Goal: Task Accomplishment & Management: Complete application form

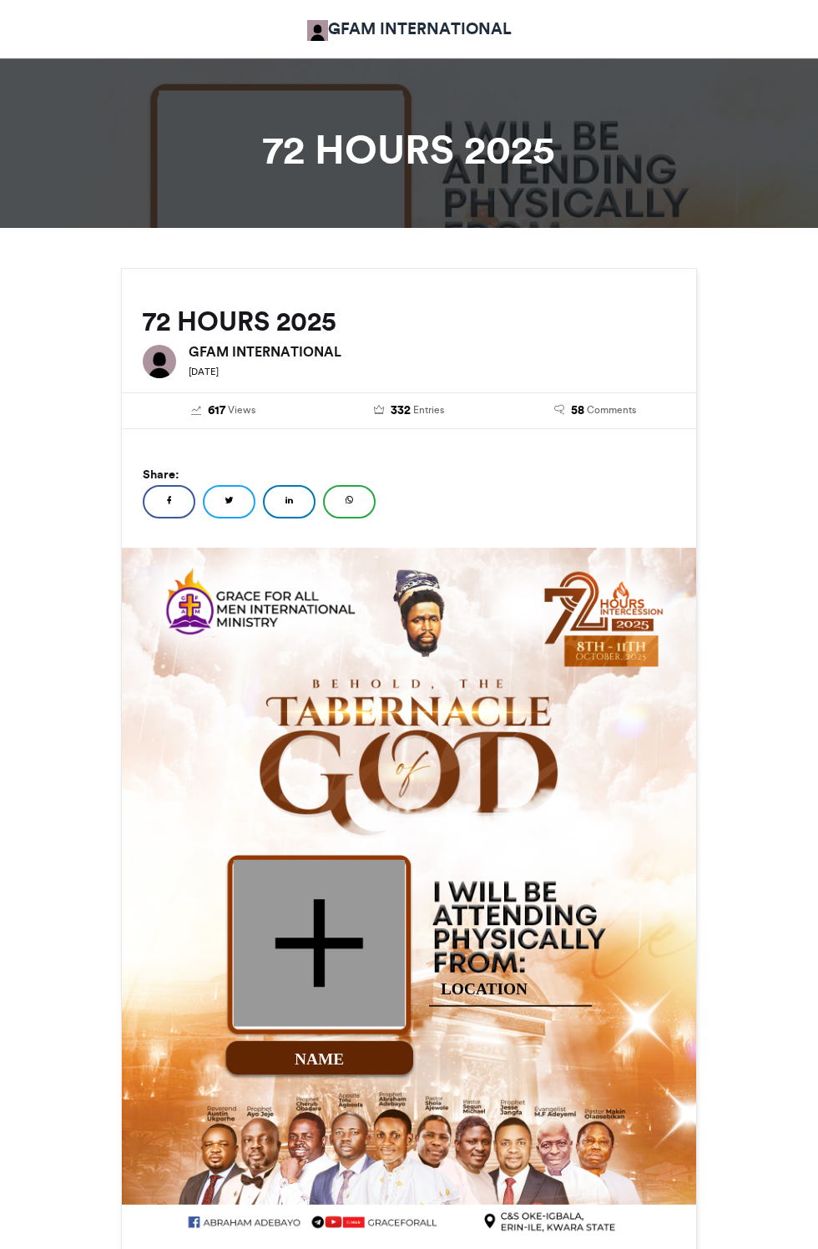
click at [340, 860] on div at bounding box center [319, 943] width 171 height 167
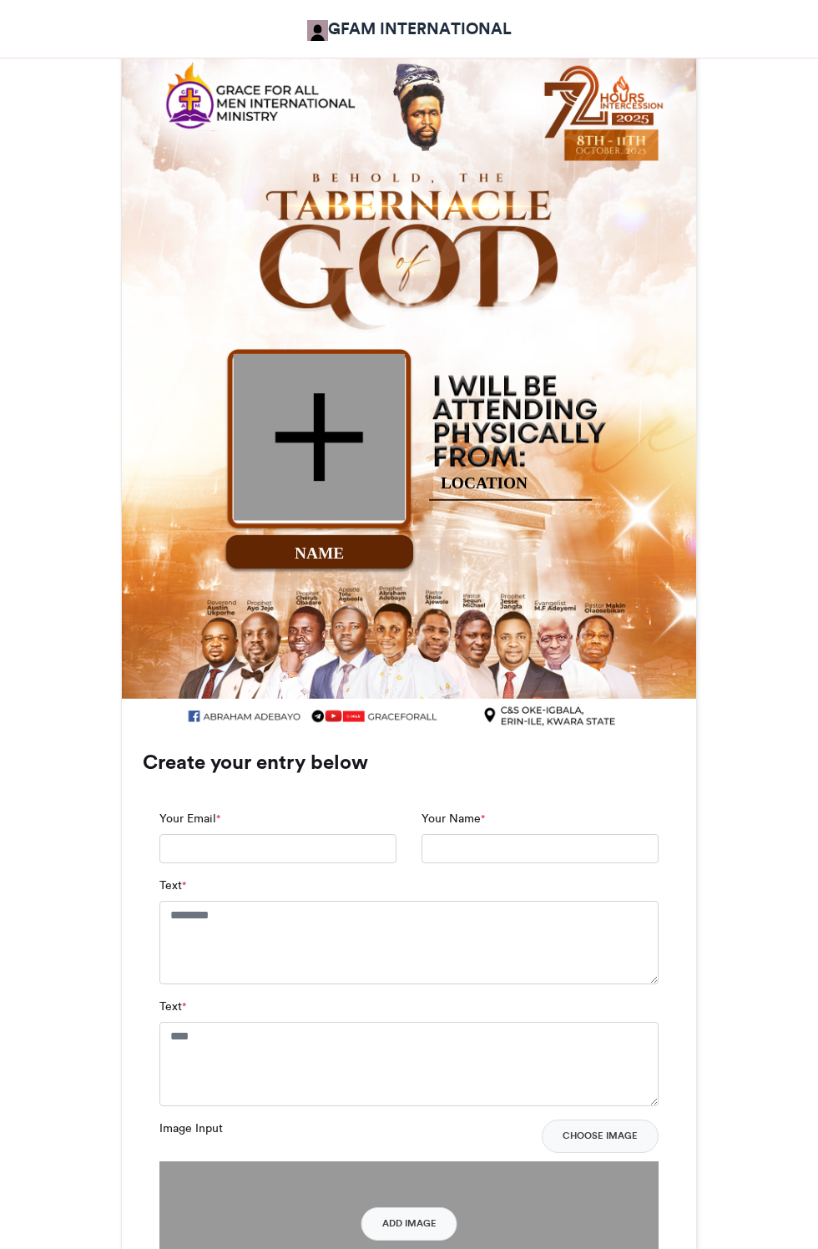
scroll to position [506, 0]
click at [327, 423] on div at bounding box center [319, 437] width 171 height 167
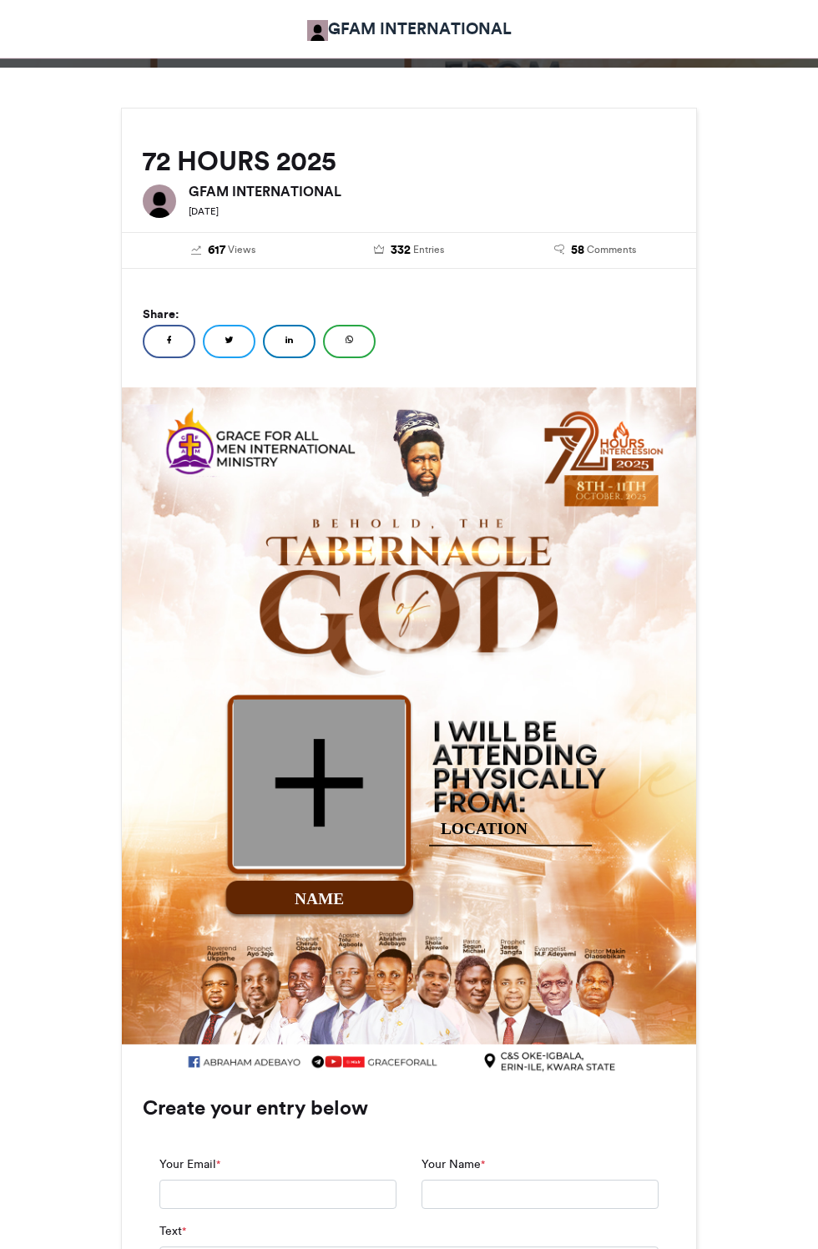
scroll to position [442, 0]
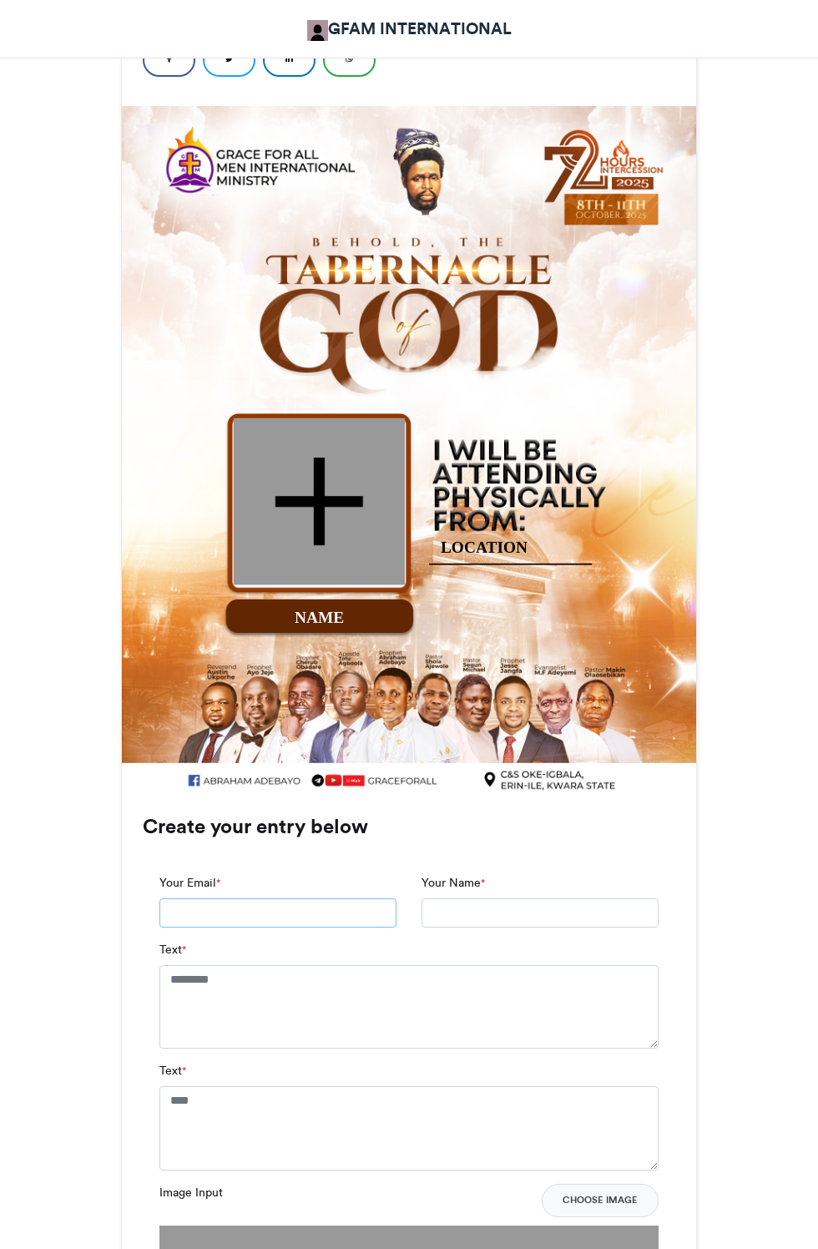
click at [289, 918] on input "Your Email *" at bounding box center [278, 914] width 237 height 30
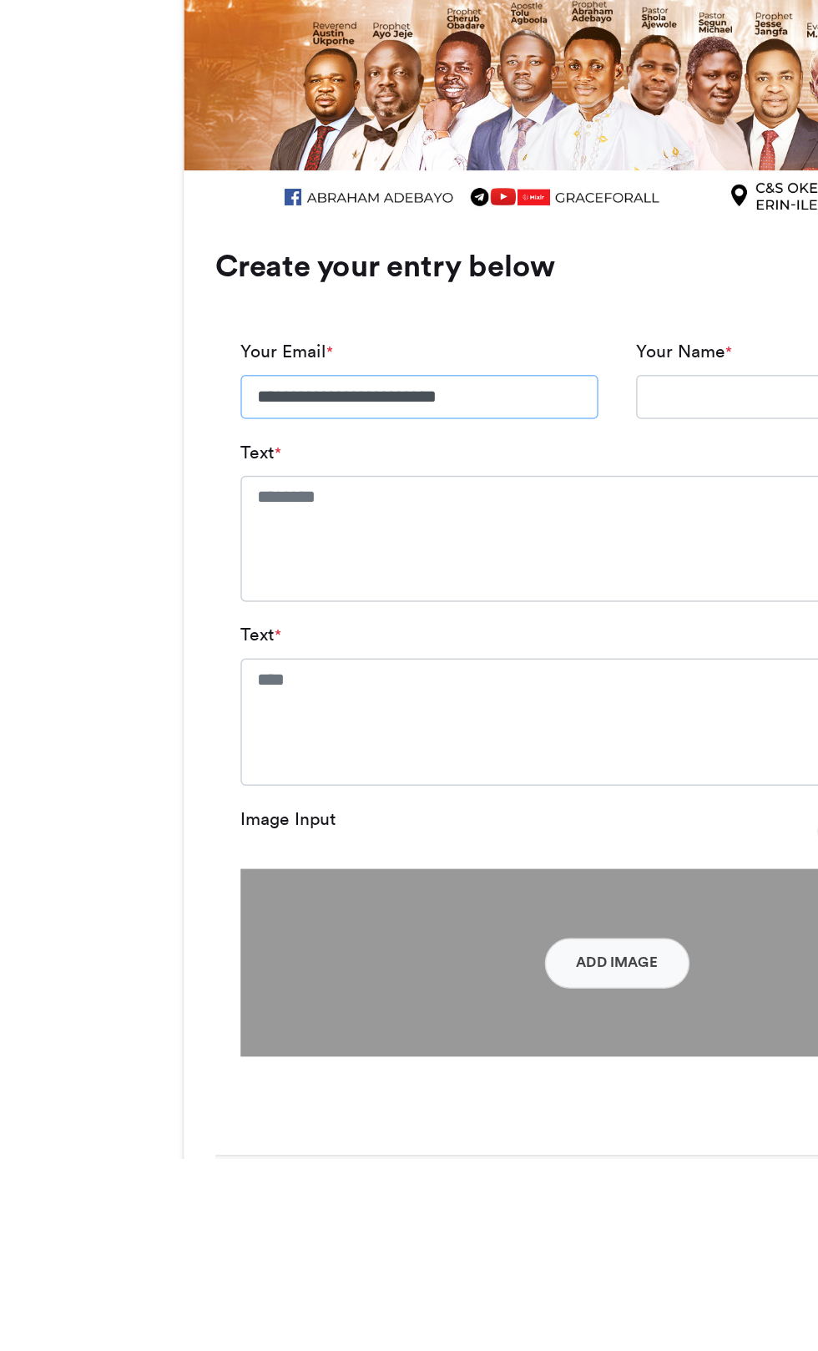
scroll to position [509, 0]
type input "**********"
click at [469, 844] on input "Your Name *" at bounding box center [540, 847] width 237 height 30
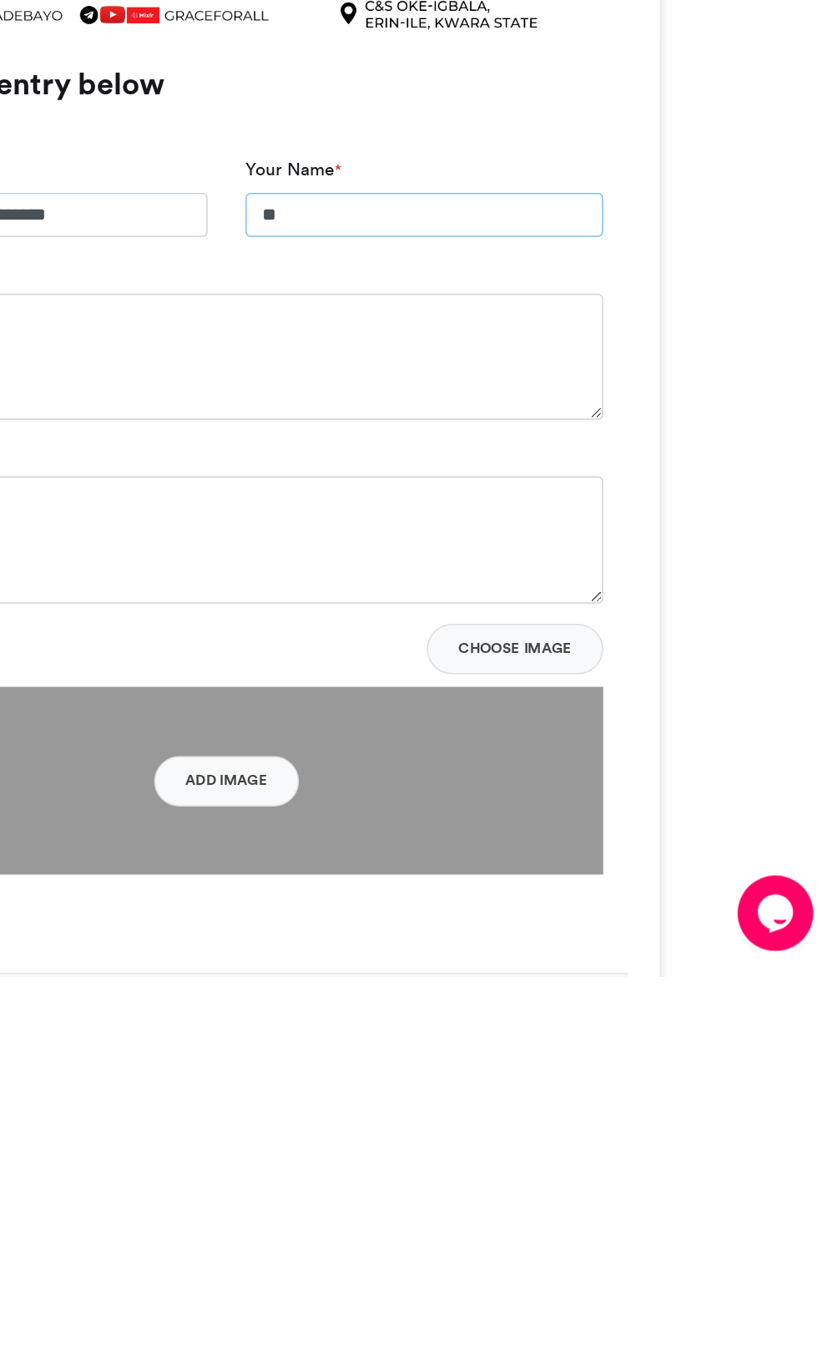
type input "*"
type input "**********"
click at [513, 939] on textarea "Text *" at bounding box center [409, 941] width 499 height 84
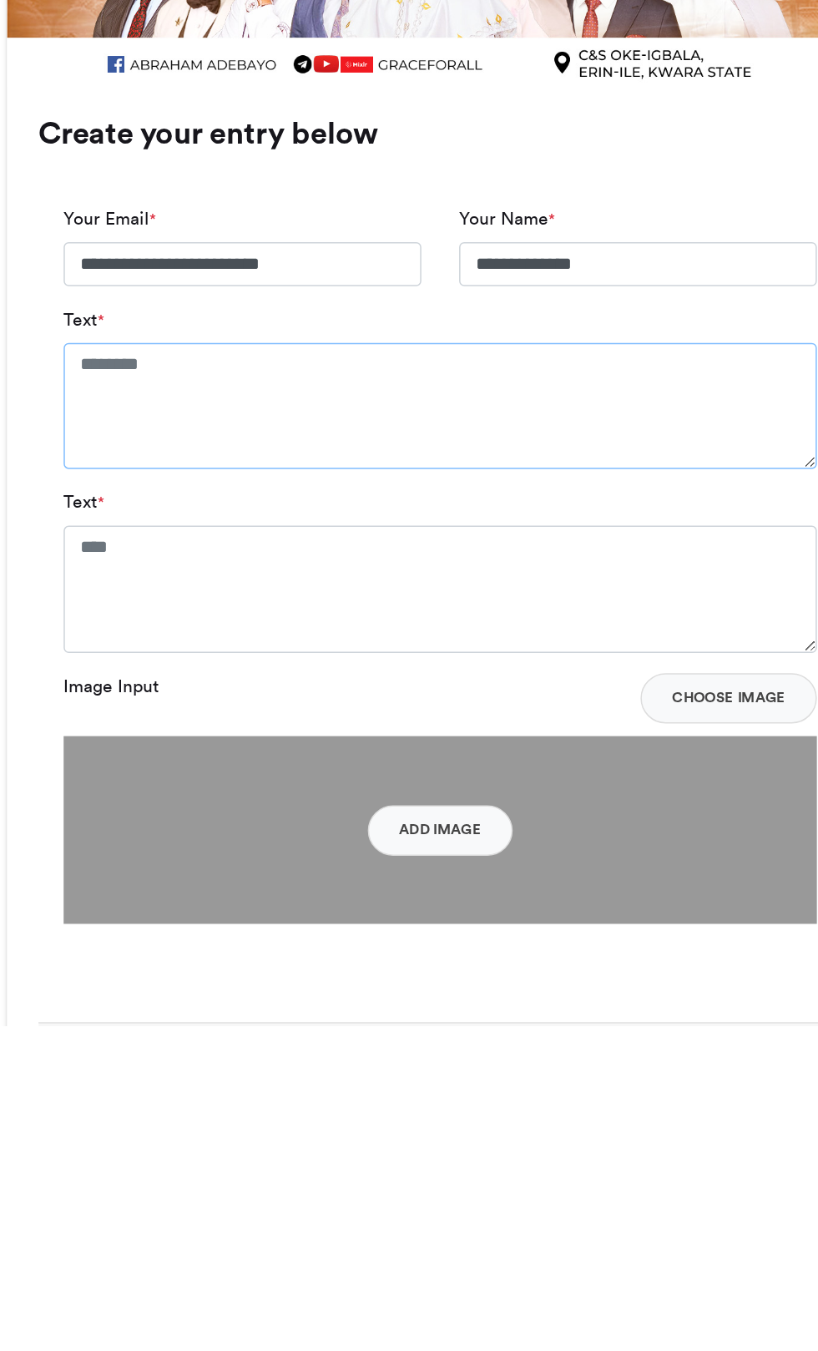
click at [339, 915] on textarea "Text *" at bounding box center [409, 941] width 499 height 84
click at [319, 937] on textarea "Text *" at bounding box center [409, 941] width 499 height 84
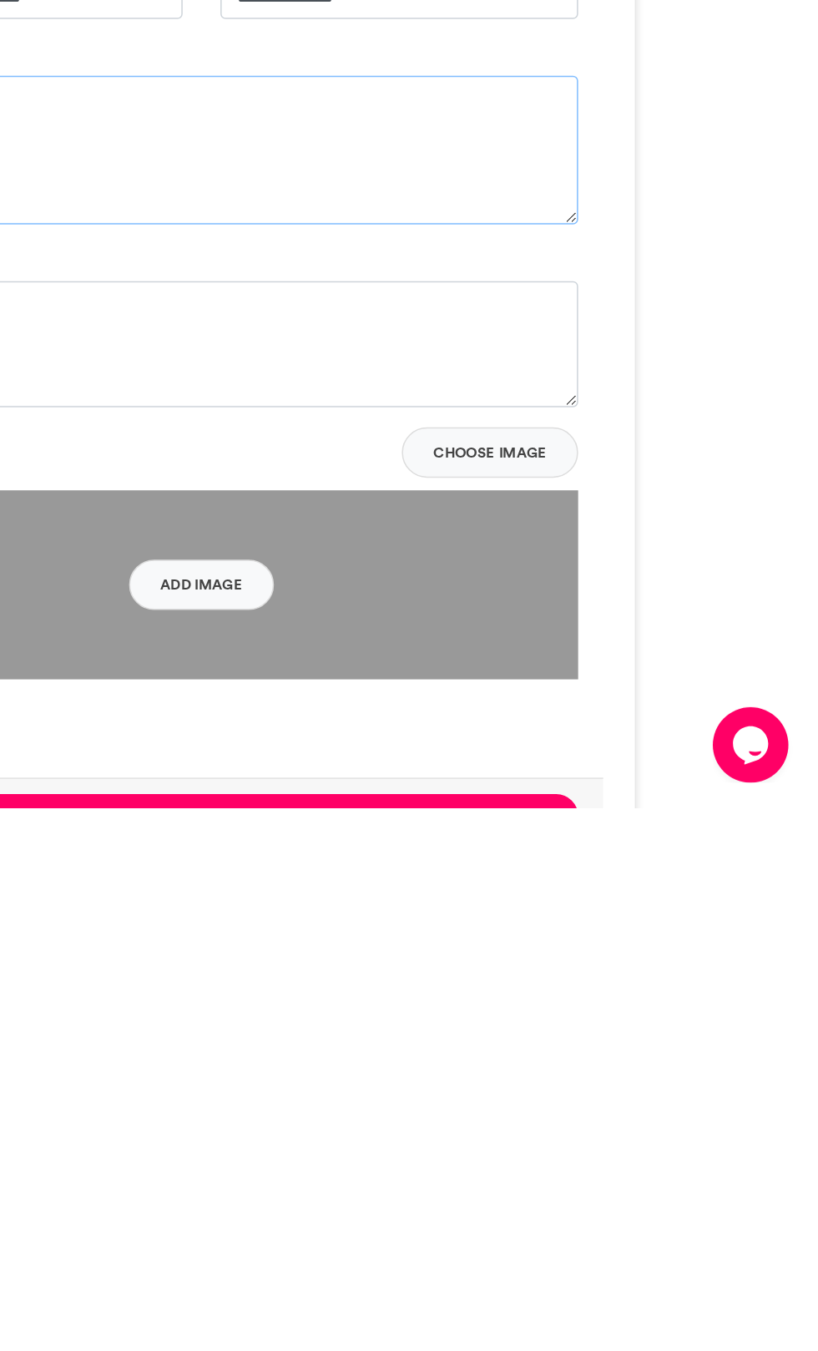
scroll to position [541, 0]
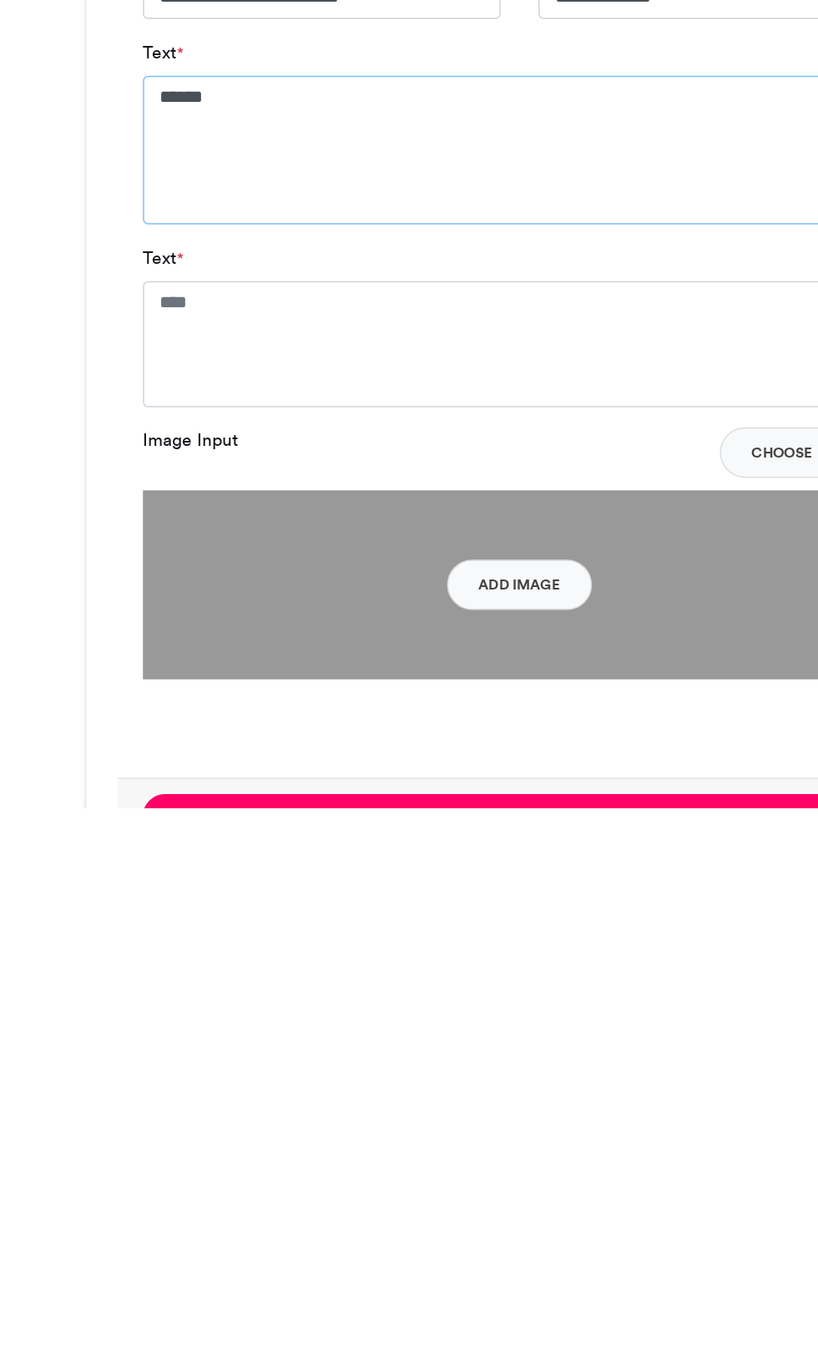
type textarea "******"
click at [379, 1047] on textarea "Text *" at bounding box center [409, 1044] width 499 height 84
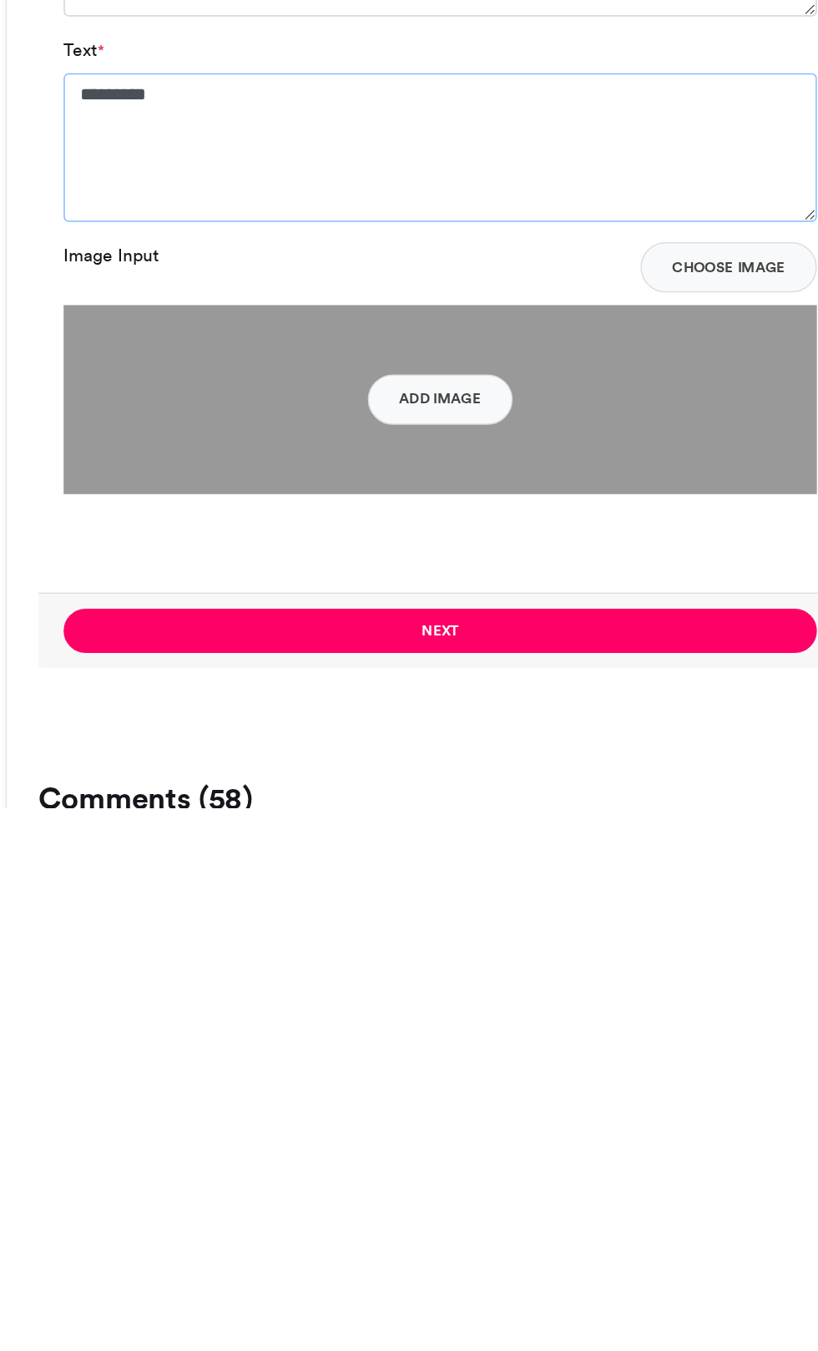
scroll to position [688, 0]
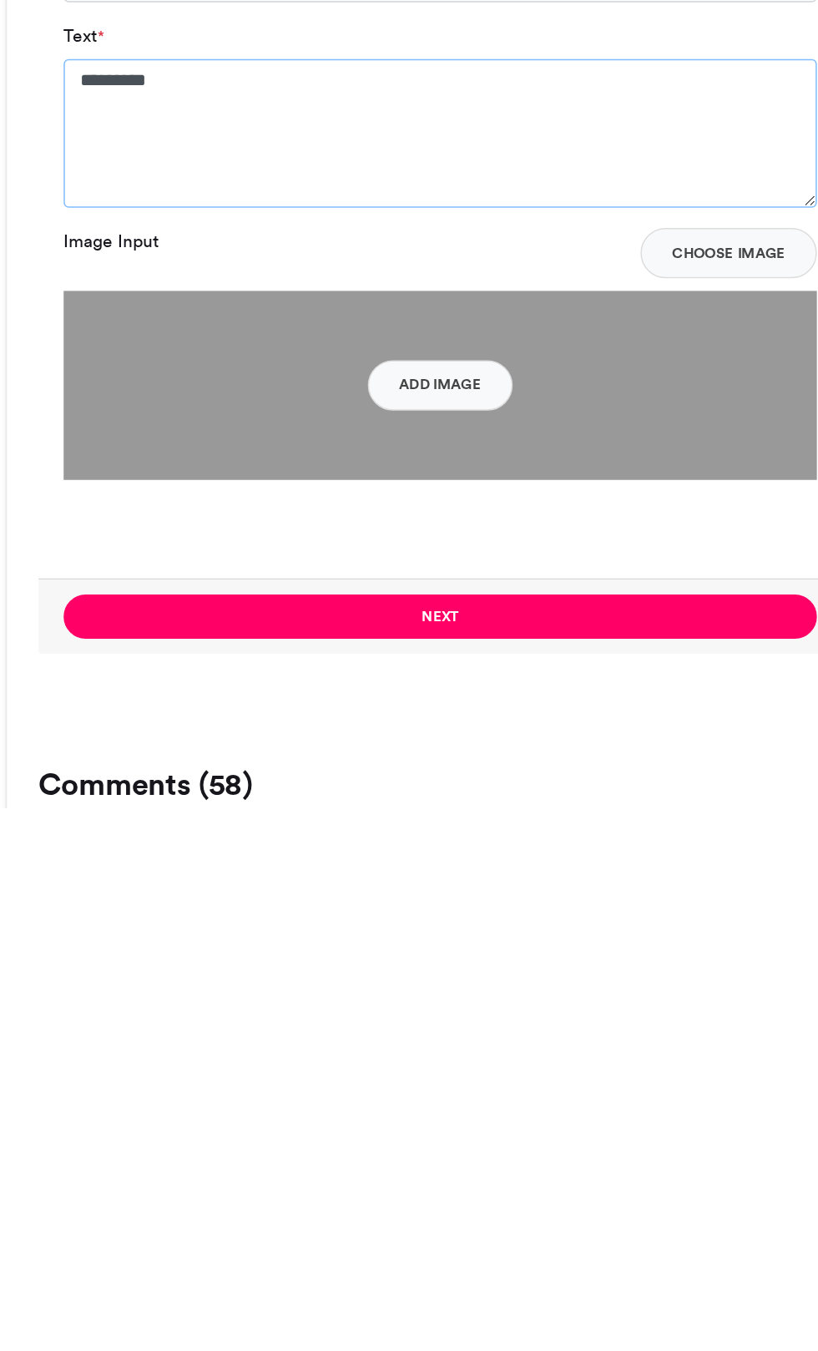
type textarea "********"
click at [601, 986] on button "Choose Image" at bounding box center [600, 983] width 117 height 33
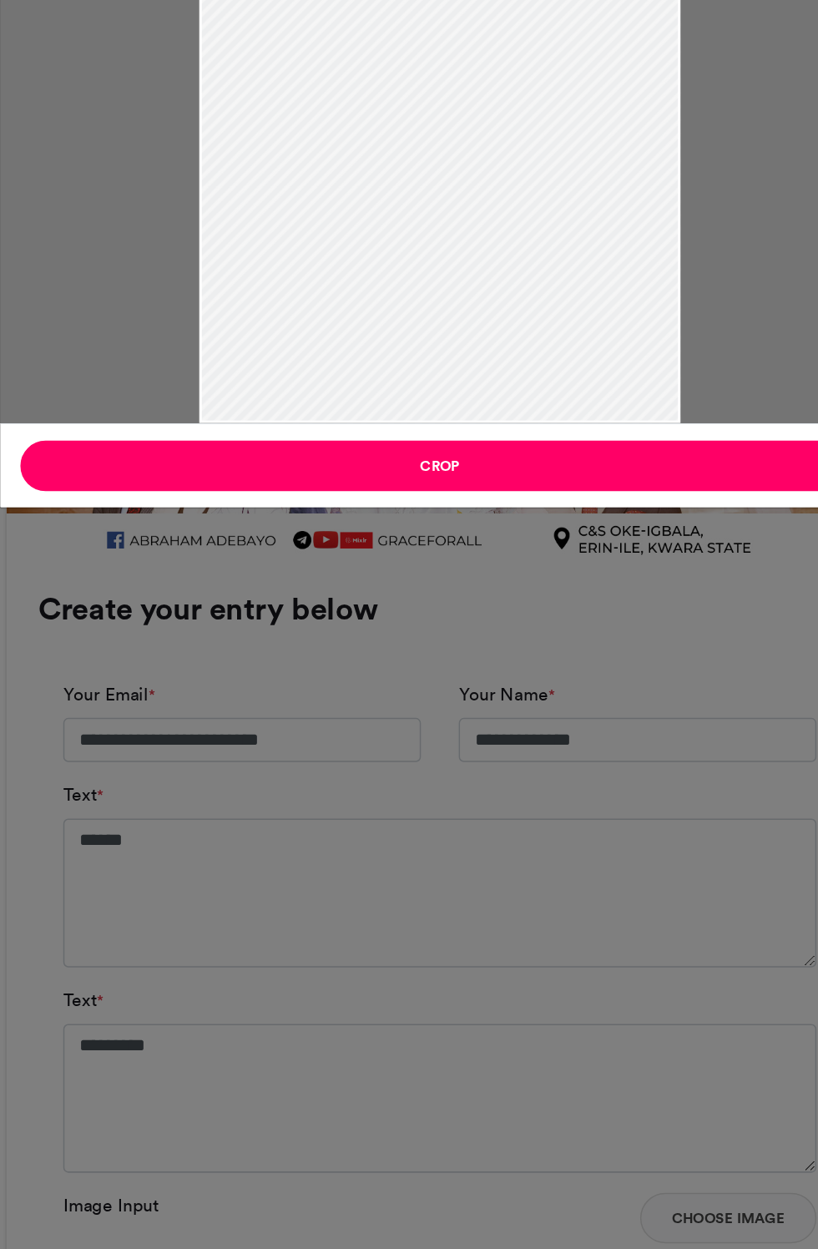
scroll to position [722, 0]
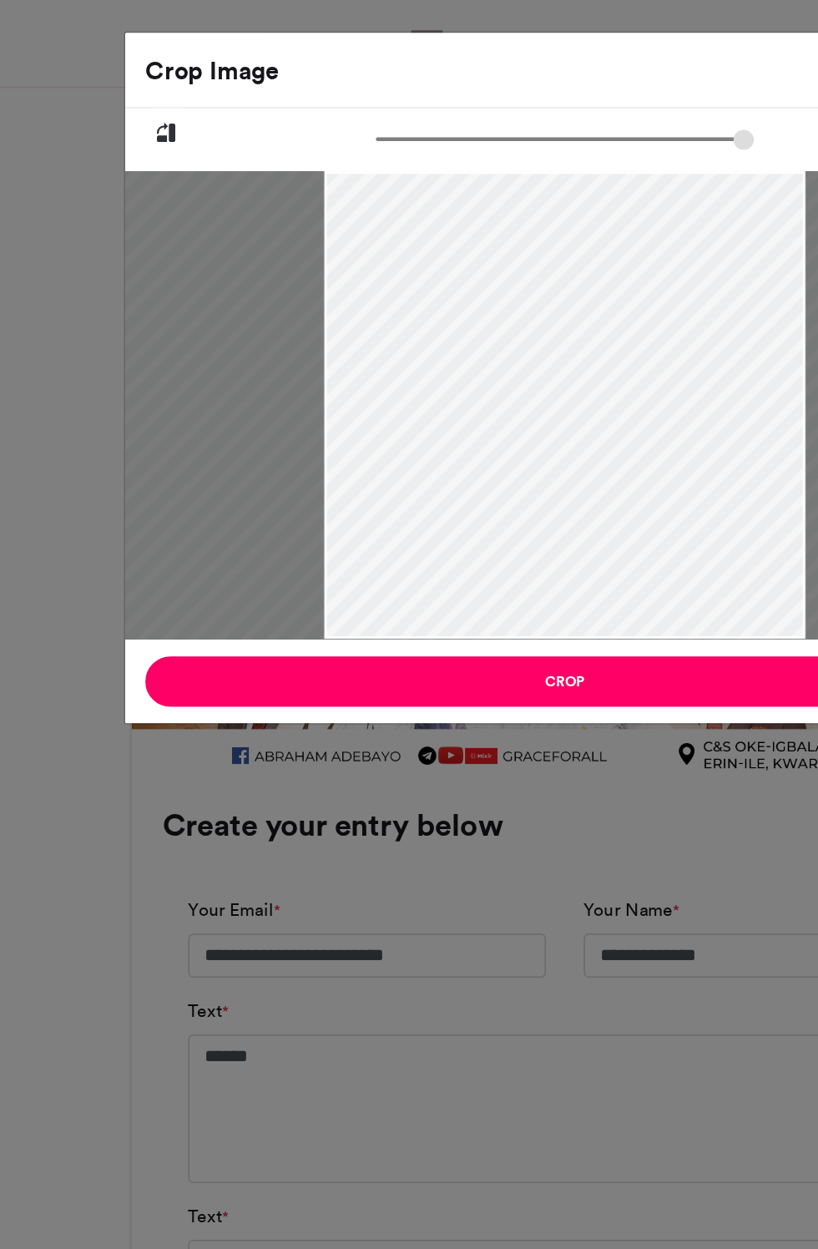
type input "******"
click at [420, 460] on button "Crop" at bounding box center [409, 451] width 556 height 33
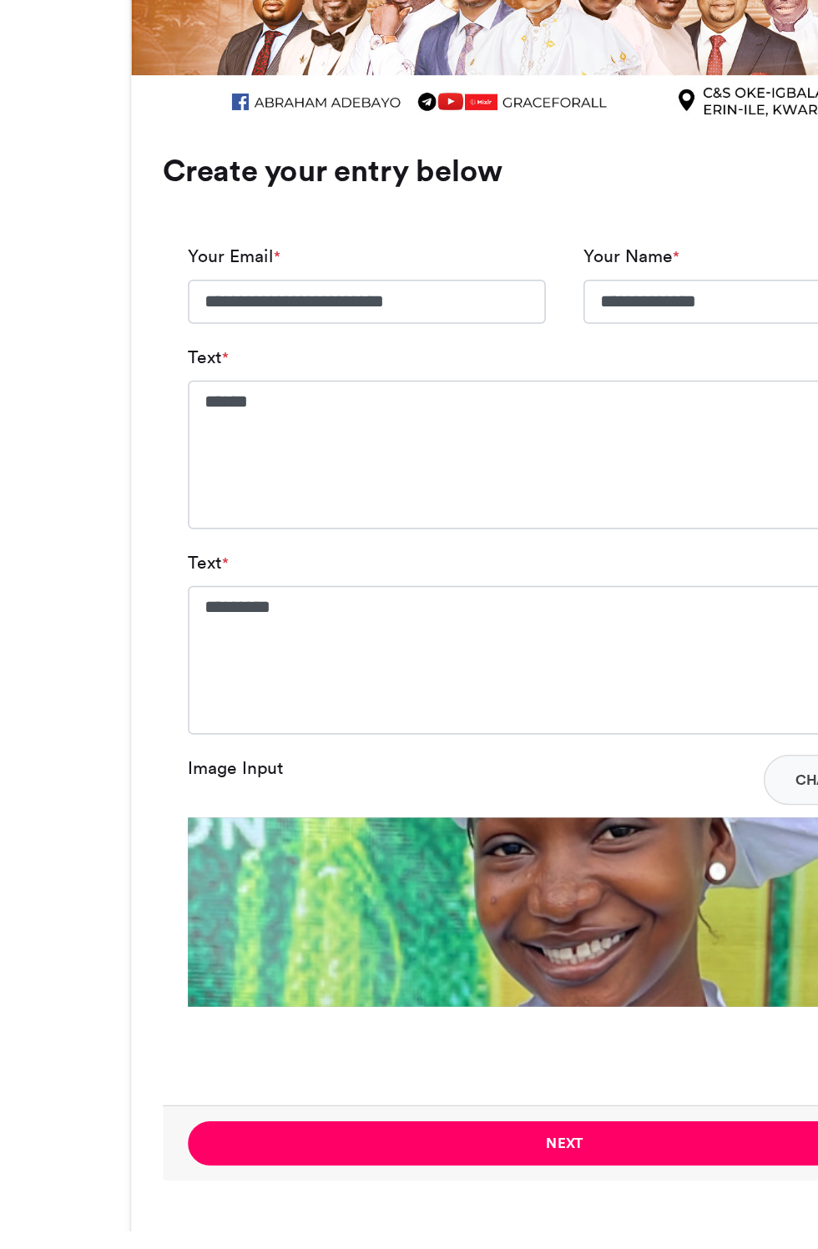
click at [420, 1191] on button "Next" at bounding box center [409, 1191] width 499 height 29
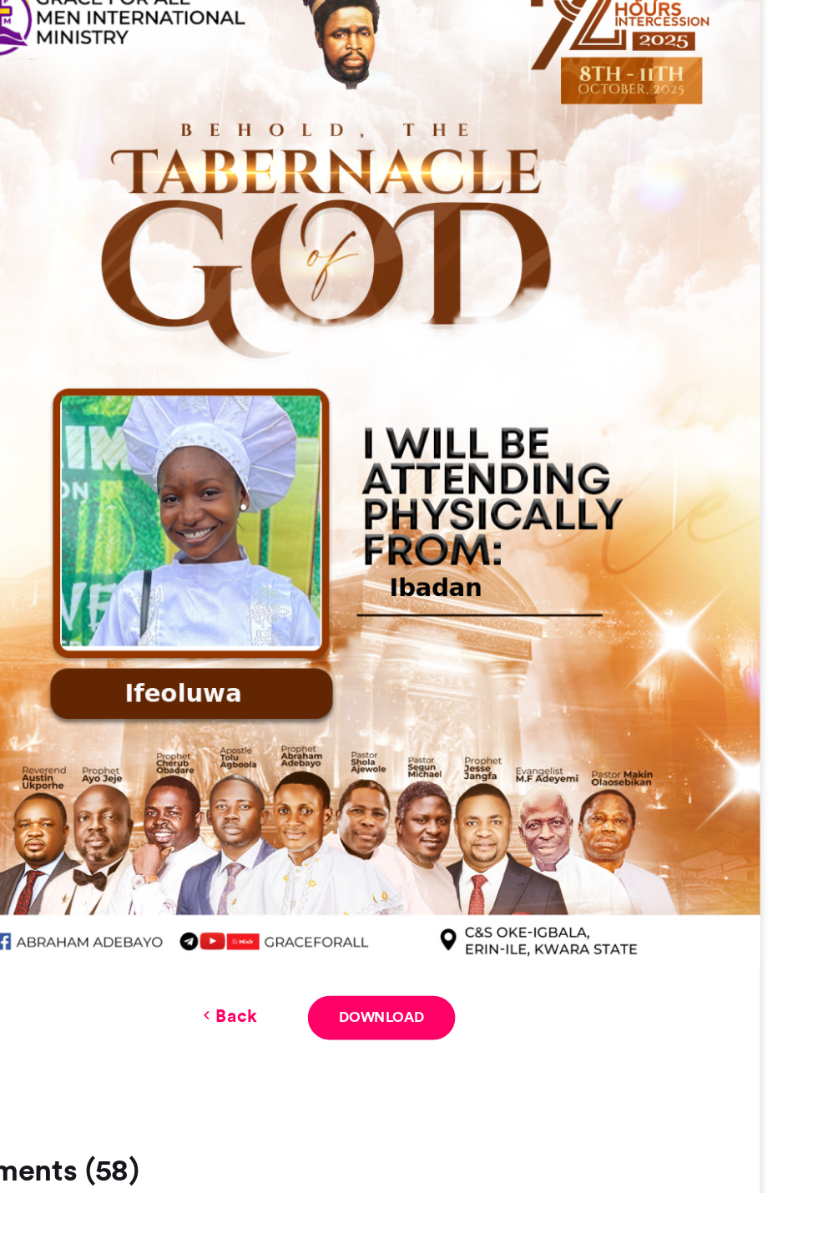
scroll to position [139, 0]
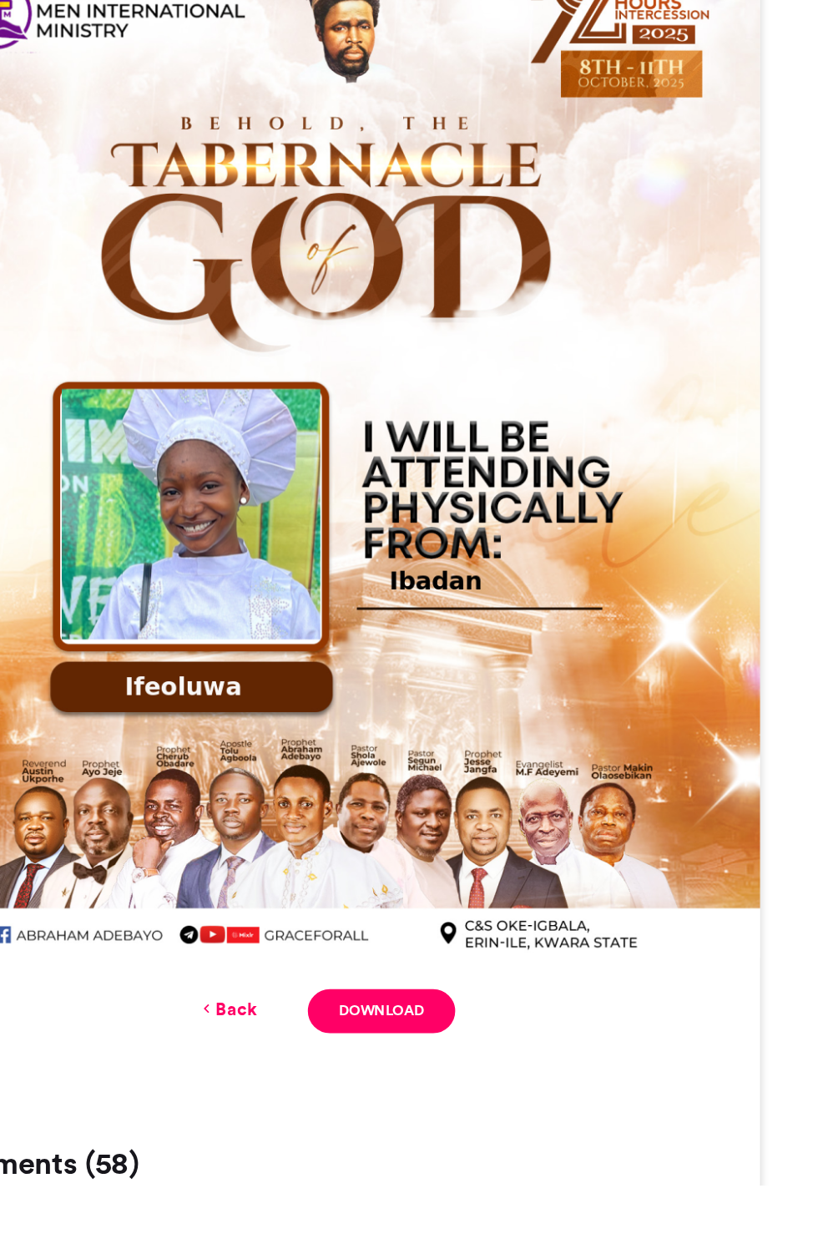
click at [450, 1135] on link "Download" at bounding box center [446, 1133] width 98 height 29
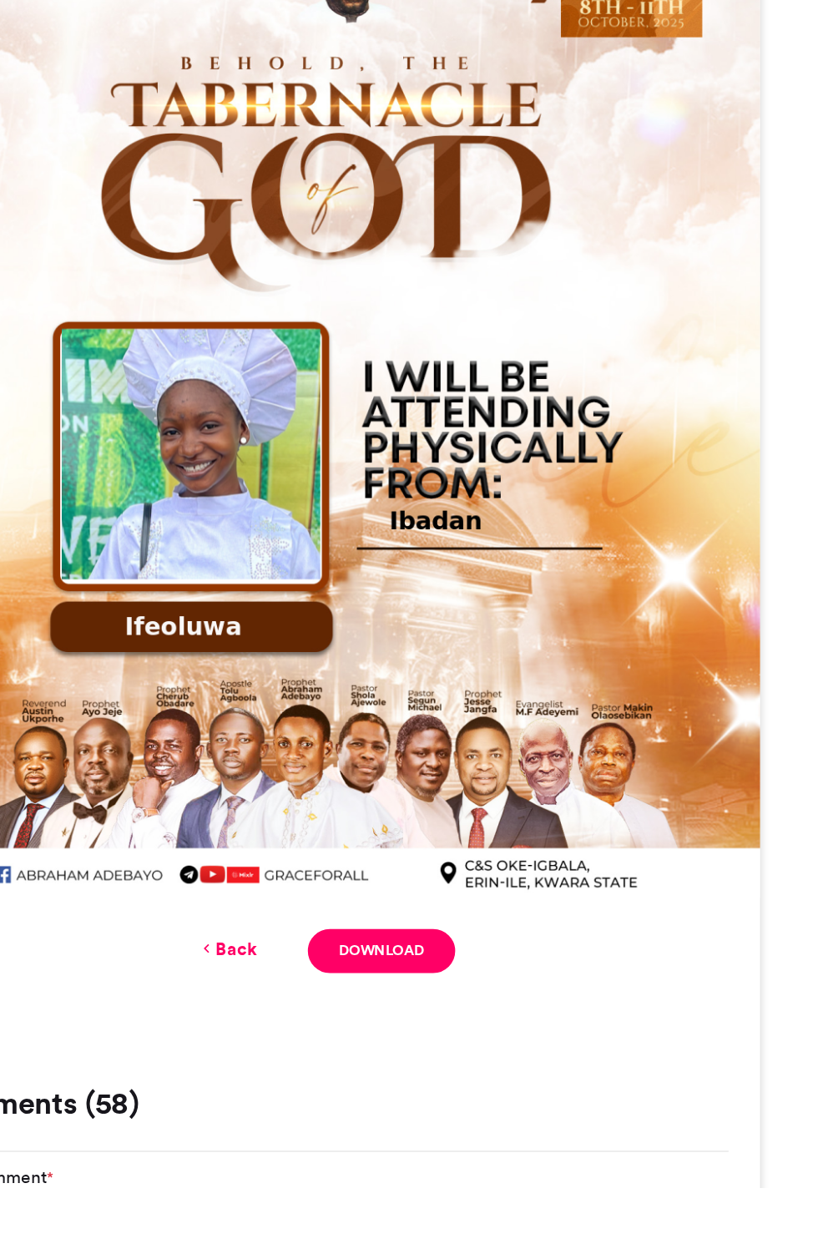
scroll to position [366, 0]
